Goal: Transaction & Acquisition: Purchase product/service

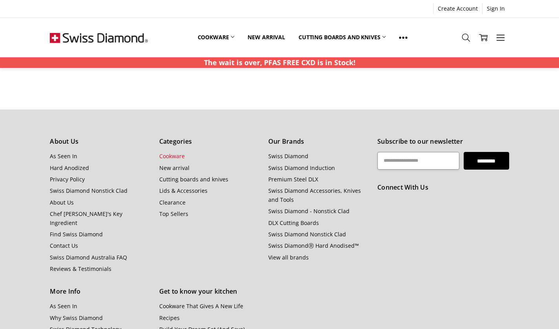
scroll to position [863, 0]
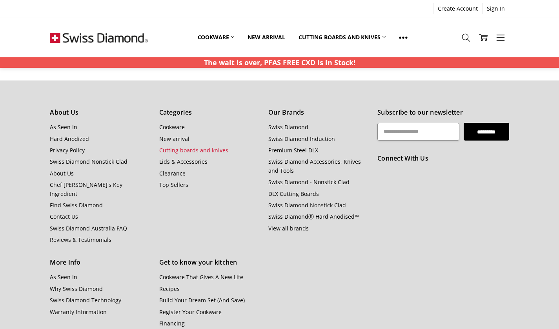
click at [176, 150] on link "Cutting boards and knives" at bounding box center [193, 149] width 69 height 7
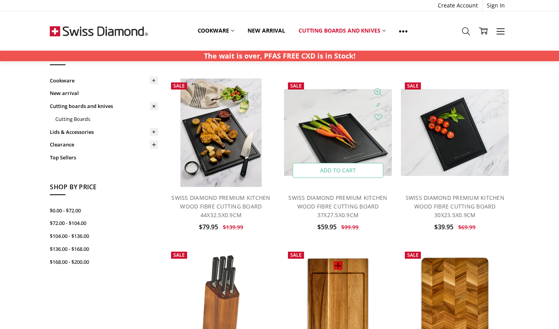
scroll to position [39, 0]
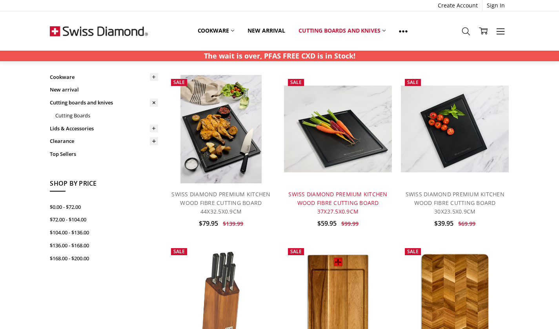
click at [333, 198] on link "SWISS DIAMOND PREMIUM KITCHEN WOOD FIBRE CUTTING BOARD 37X27.5X0.9CM" at bounding box center [337, 202] width 99 height 25
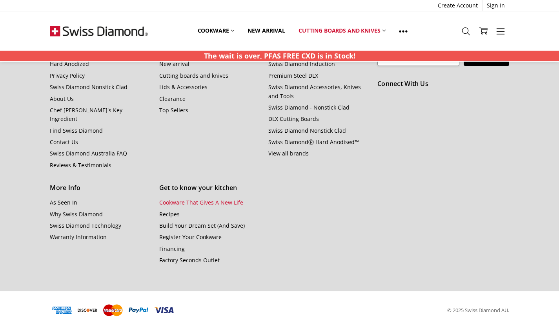
scroll to position [930, 0]
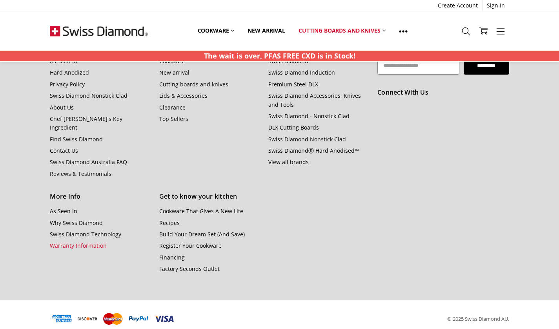
click at [61, 242] on link "Warranty Information" at bounding box center [78, 245] width 57 height 7
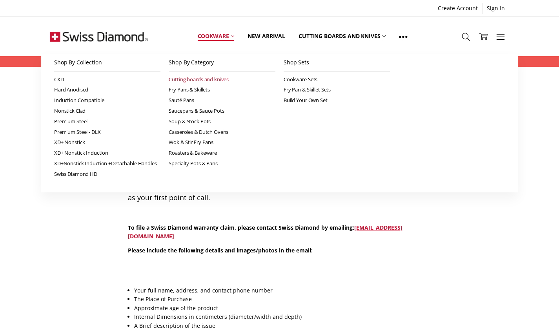
click at [190, 79] on link "Cutting boards and knives" at bounding box center [222, 79] width 107 height 11
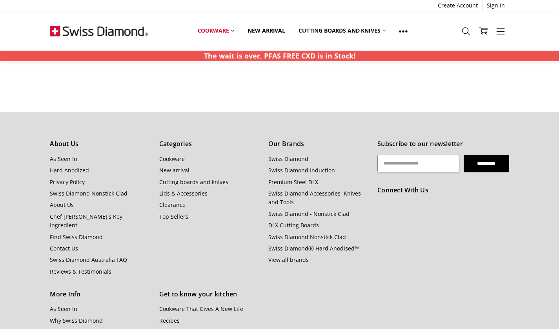
scroll to position [314, 0]
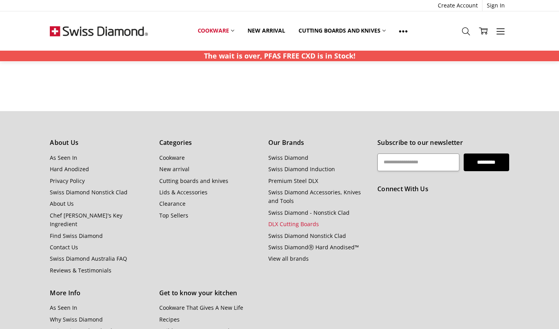
click at [286, 220] on link "DLX Cutting Boards" at bounding box center [293, 223] width 51 height 7
